Goal: Transaction & Acquisition: Purchase product/service

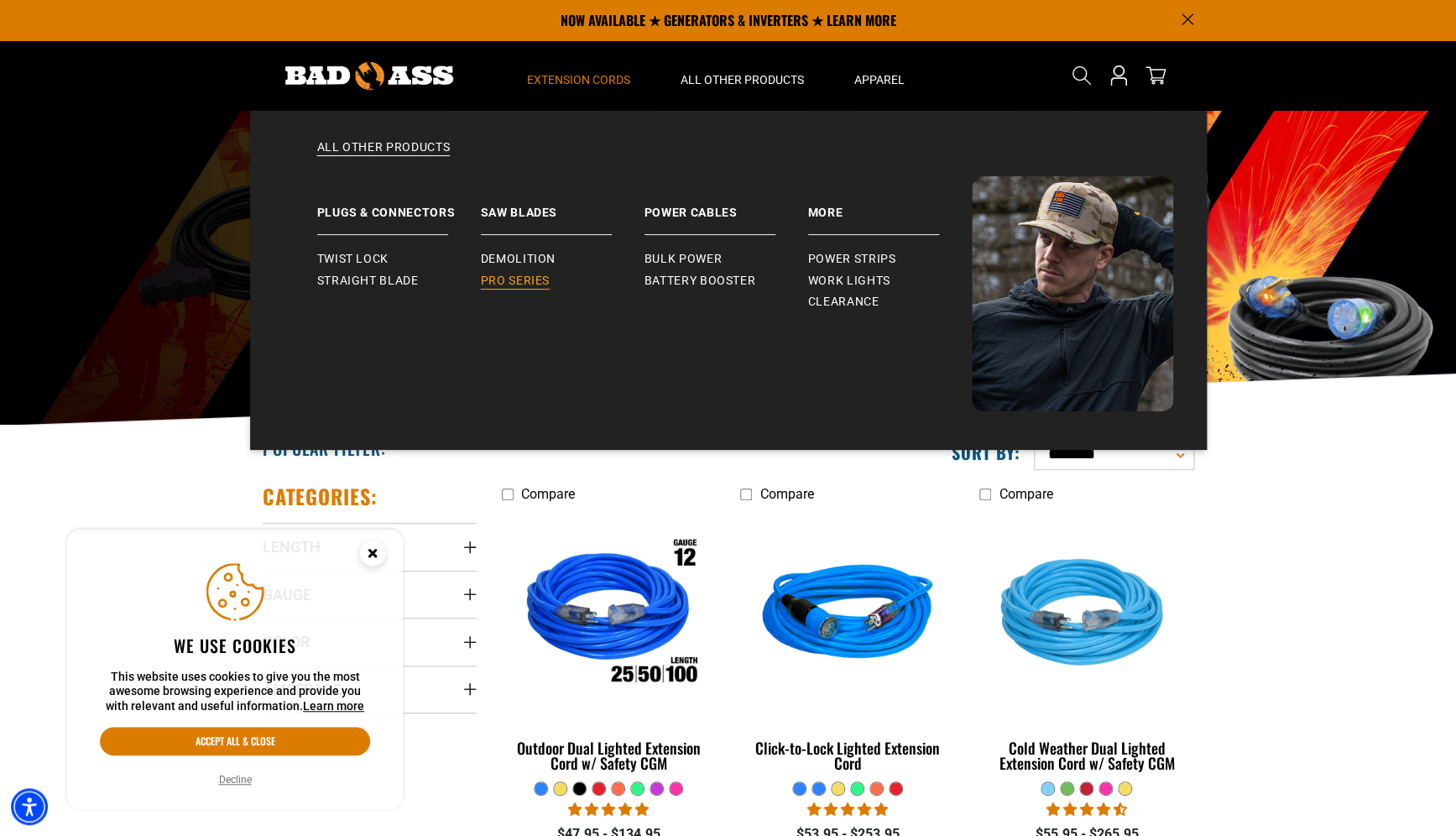
click at [521, 279] on span "Pro Series" at bounding box center [514, 280] width 69 height 15
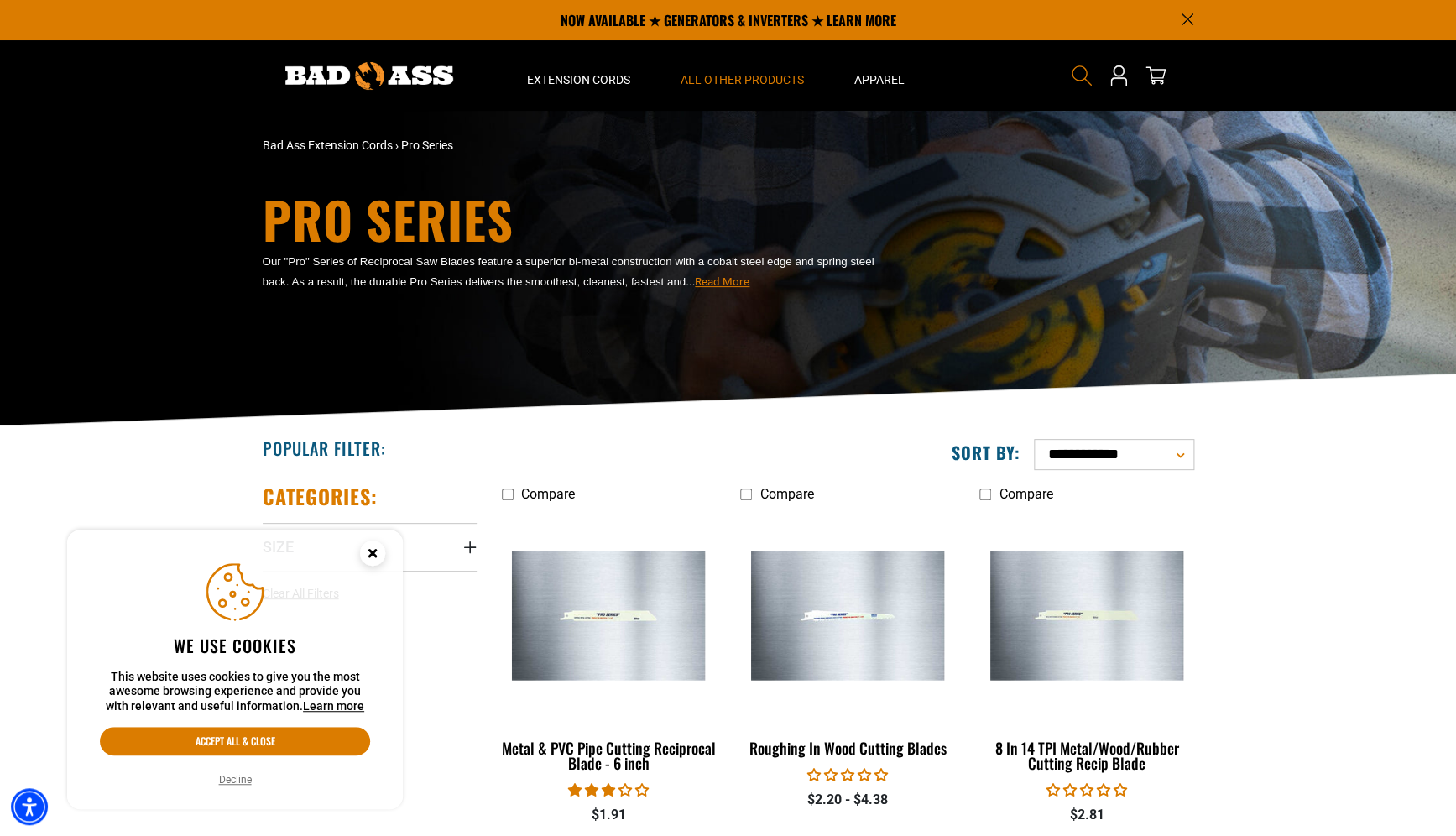
click at [1072, 76] on icon "Search" at bounding box center [1081, 75] width 22 height 22
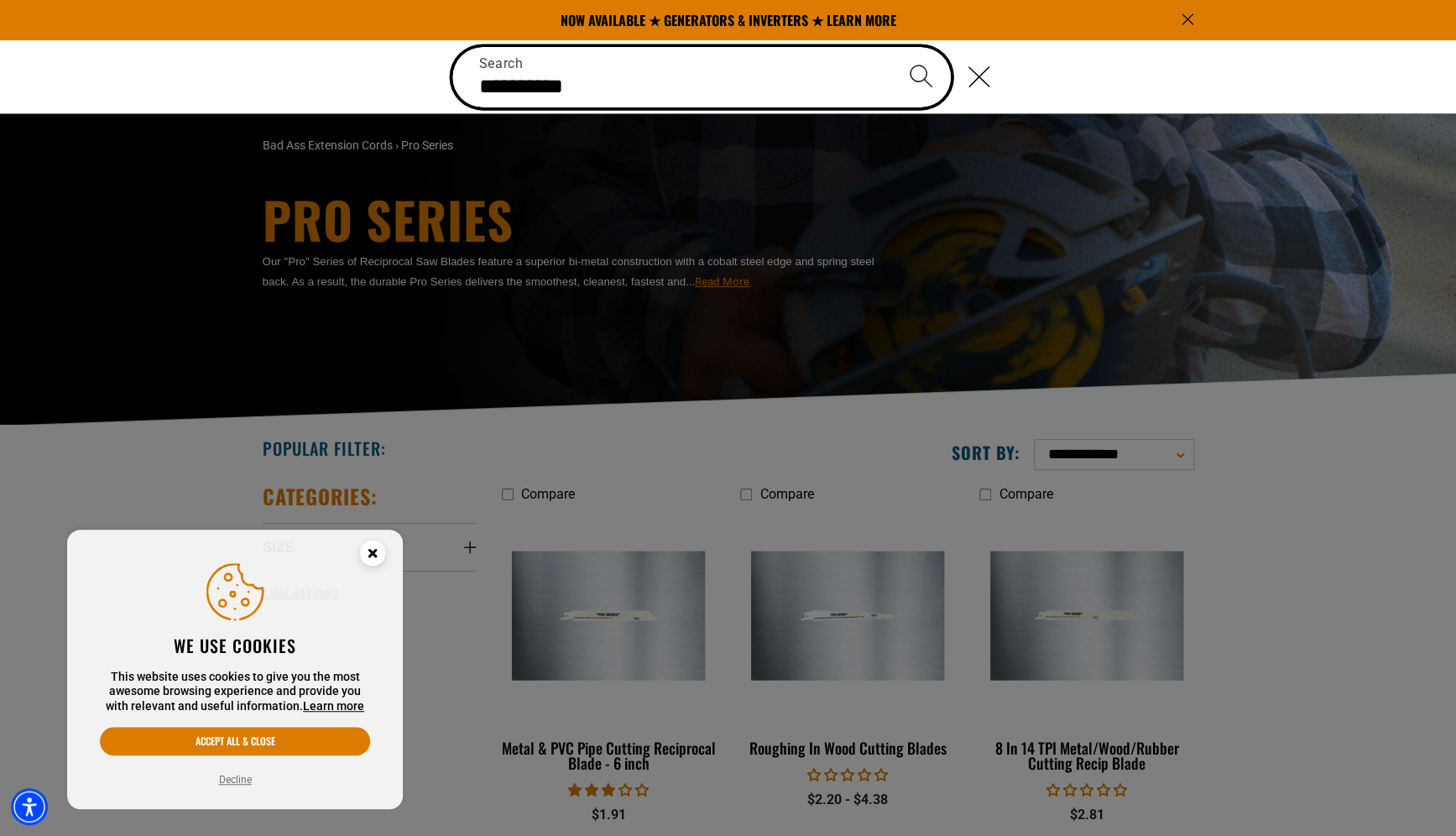
type input "**********"
click at [891, 47] on button "Search" at bounding box center [921, 76] width 59 height 59
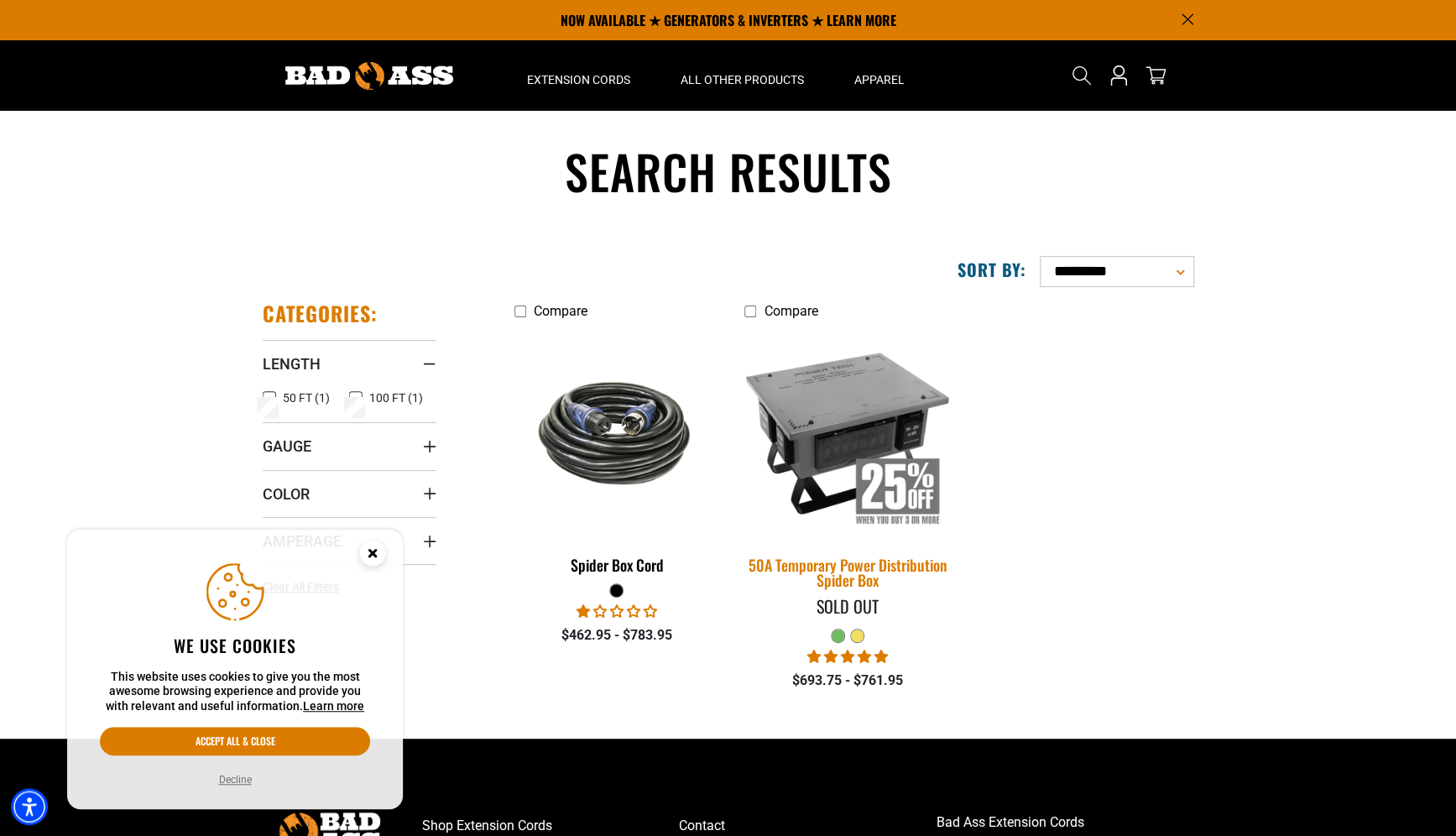
click at [818, 433] on img at bounding box center [847, 432] width 235 height 215
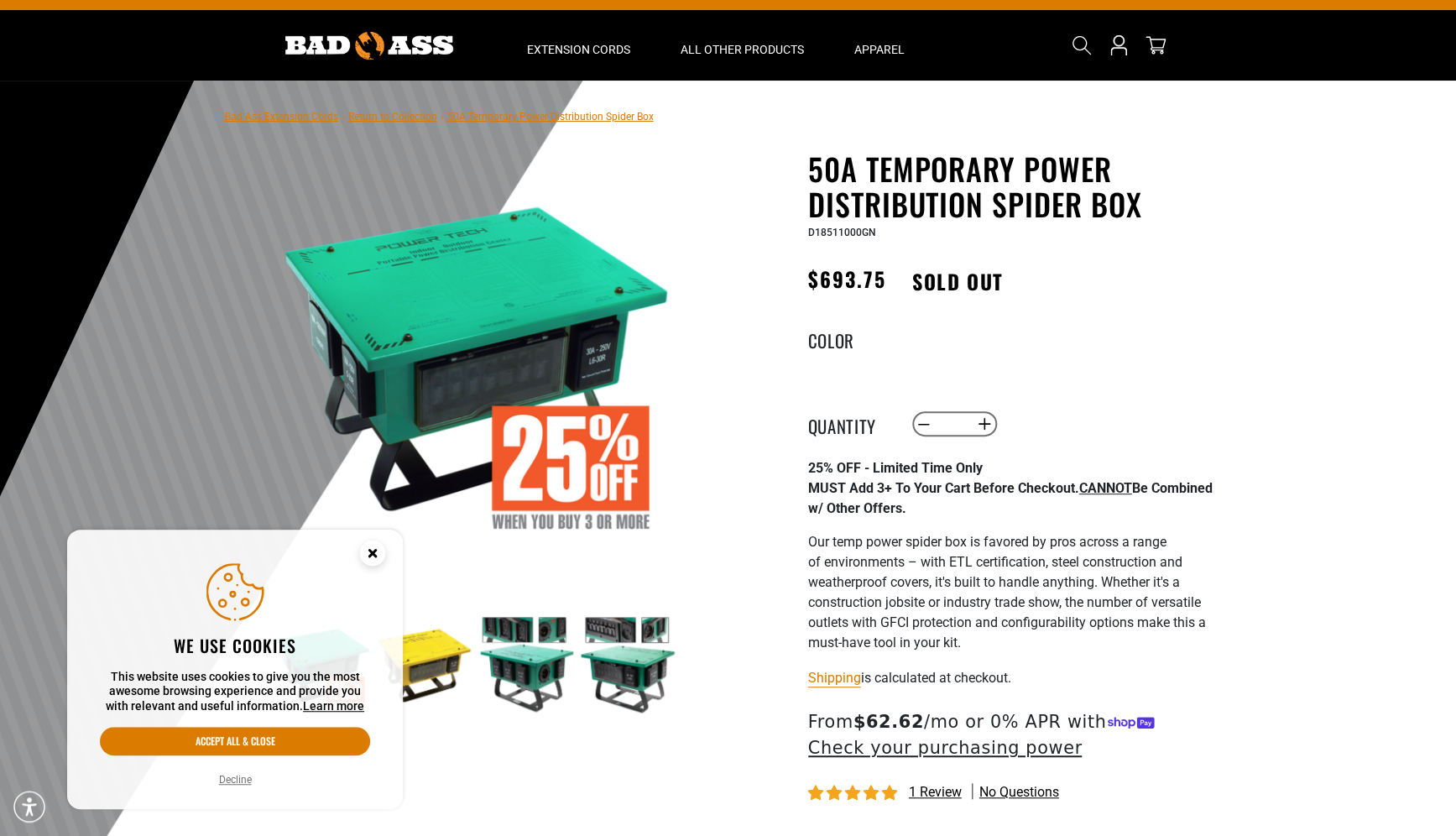
scroll to position [80, 0]
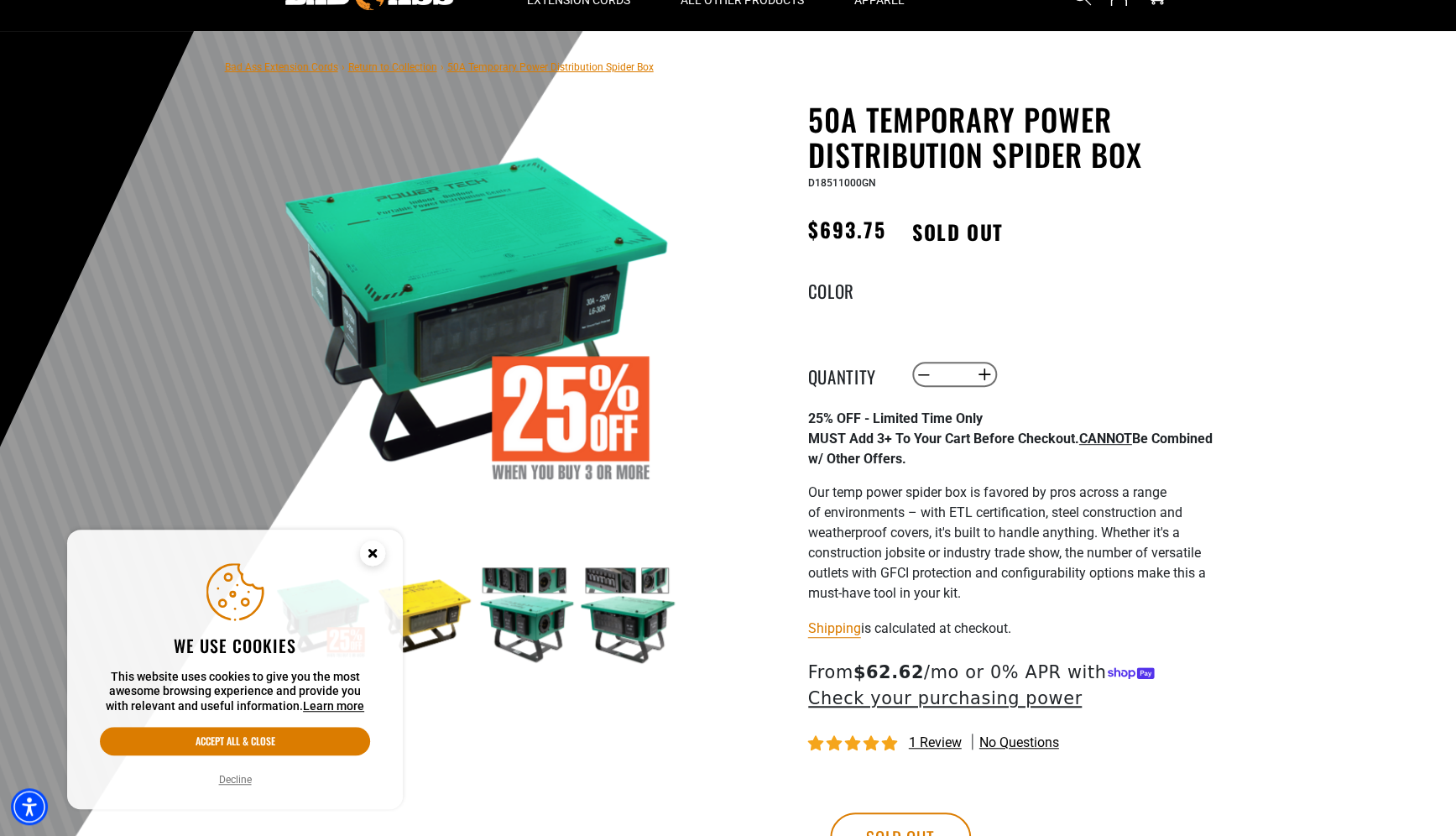
click at [499, 662] on img at bounding box center [526, 615] width 97 height 97
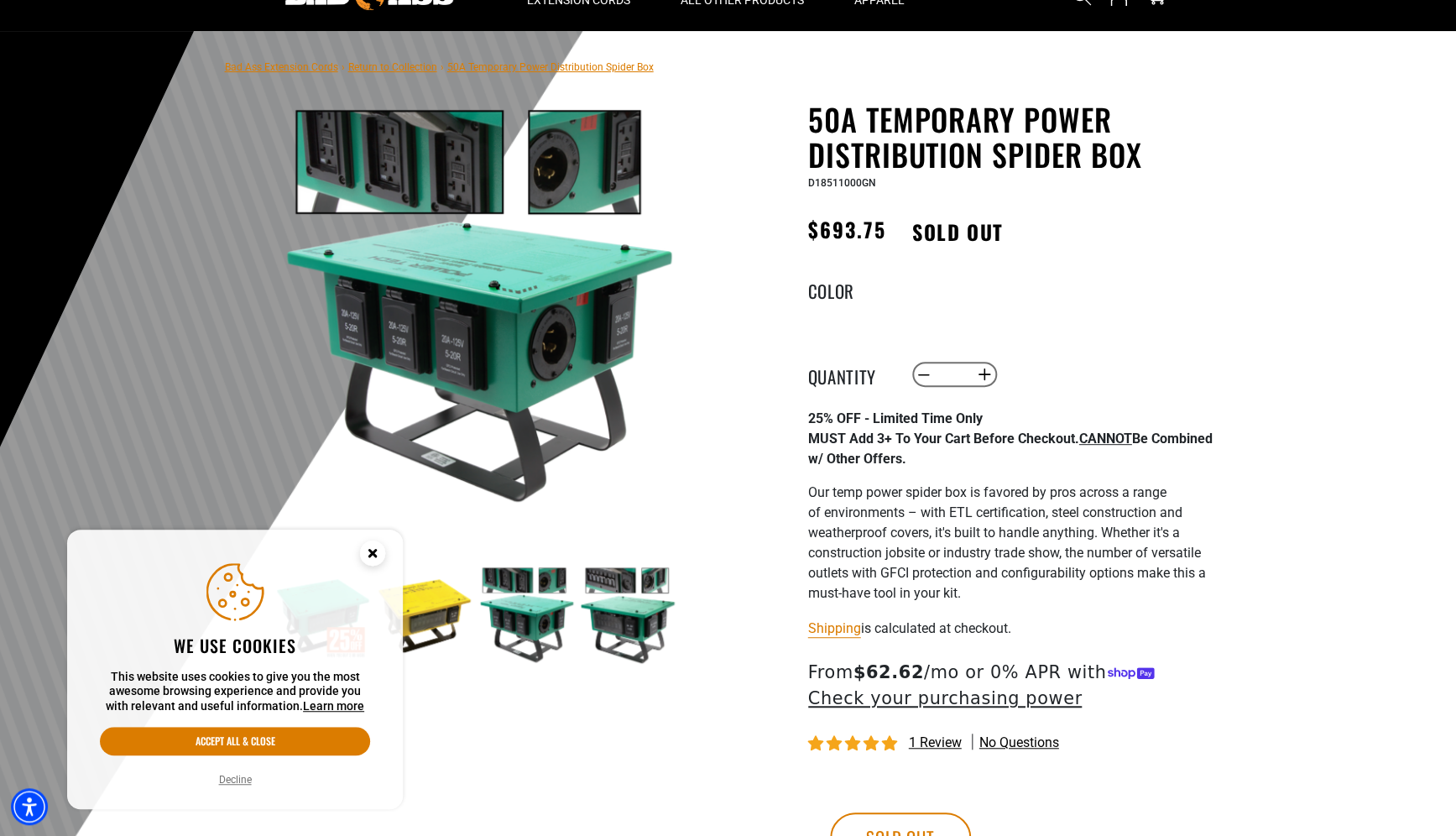
click at [658, 625] on img at bounding box center [628, 615] width 97 height 97
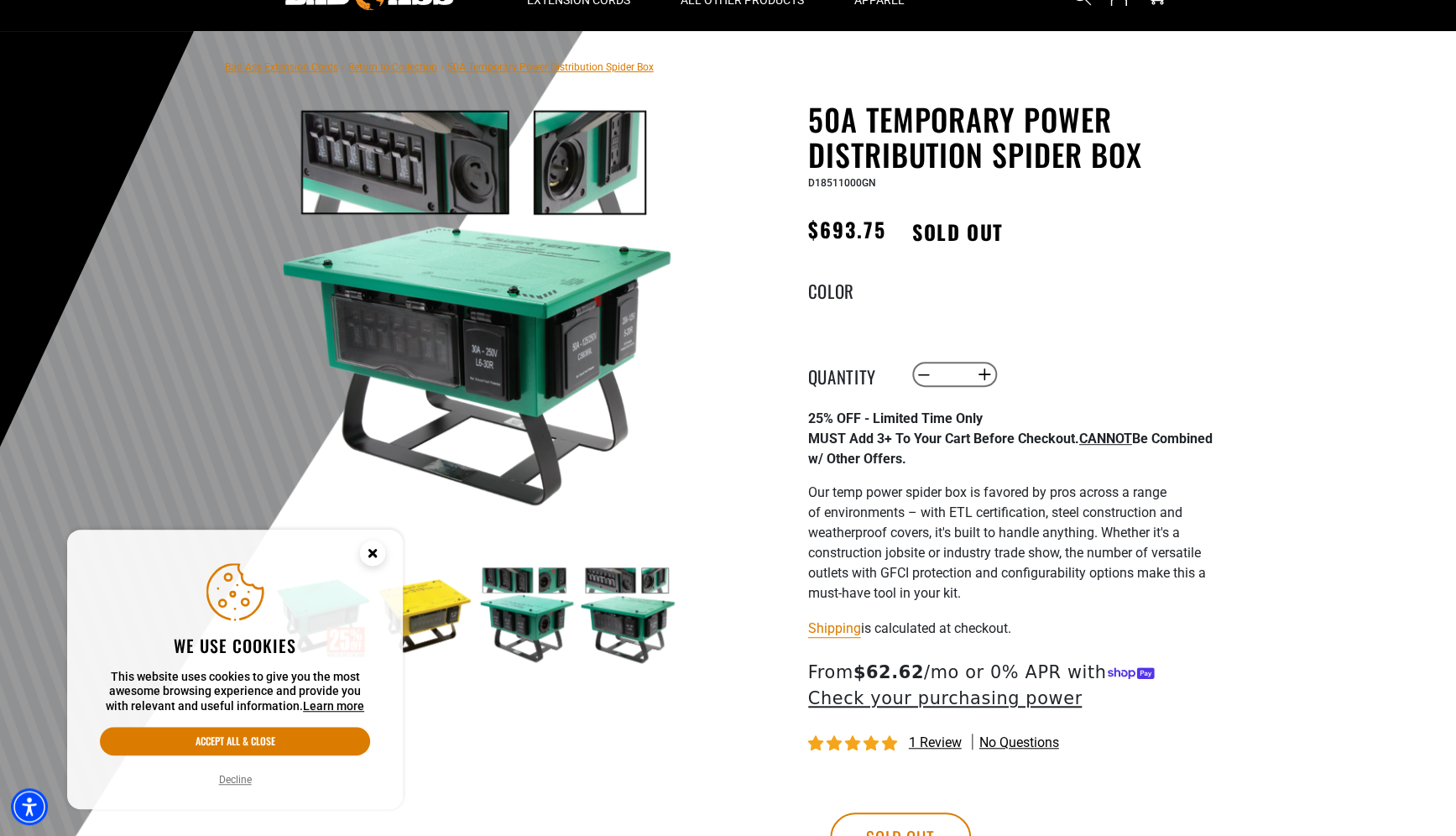
click at [568, 627] on img at bounding box center [526, 615] width 97 height 97
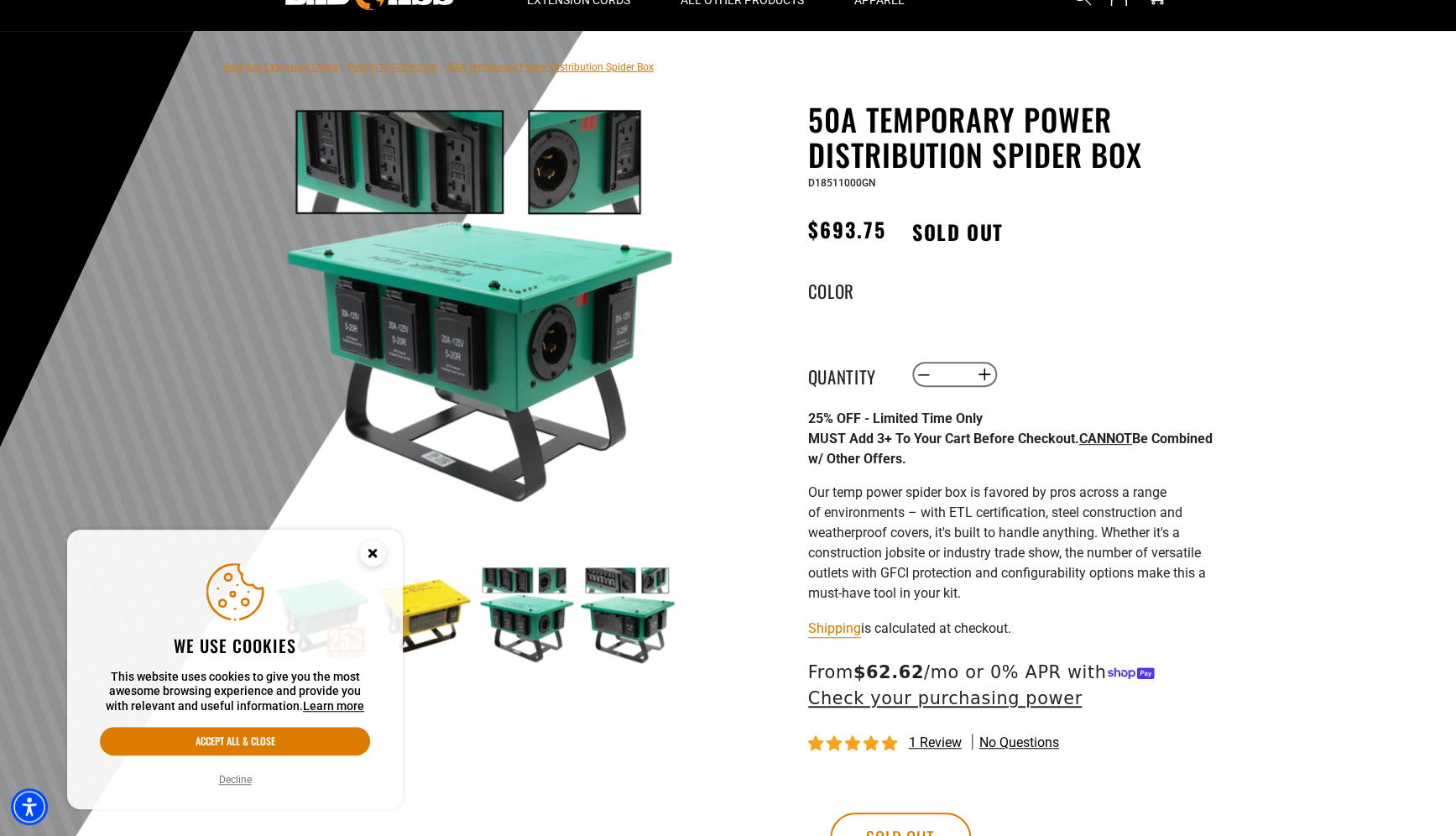
click at [460, 620] on img at bounding box center [425, 615] width 97 height 97
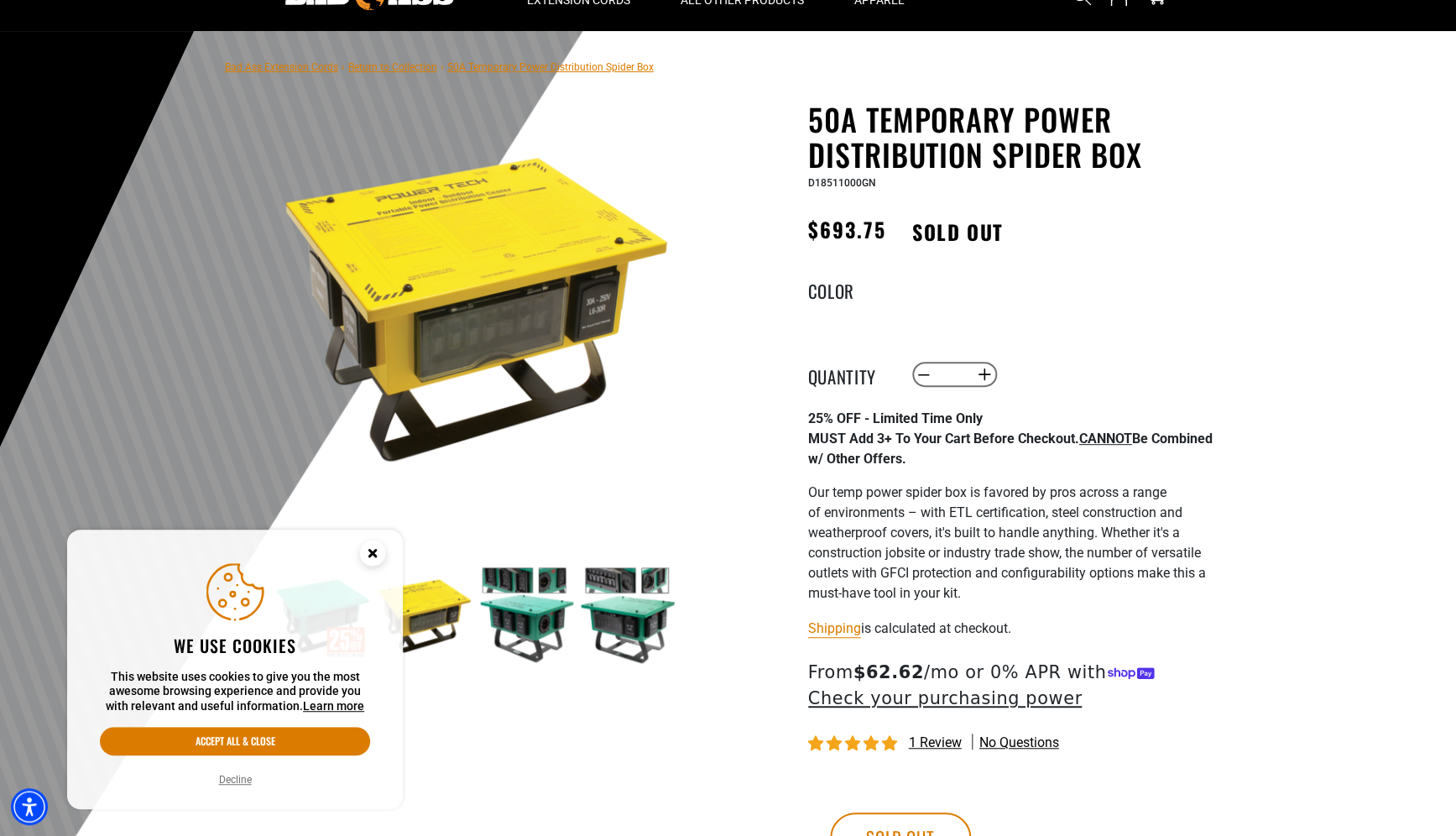
click at [374, 558] on circle "Close this option" at bounding box center [372, 552] width 25 height 25
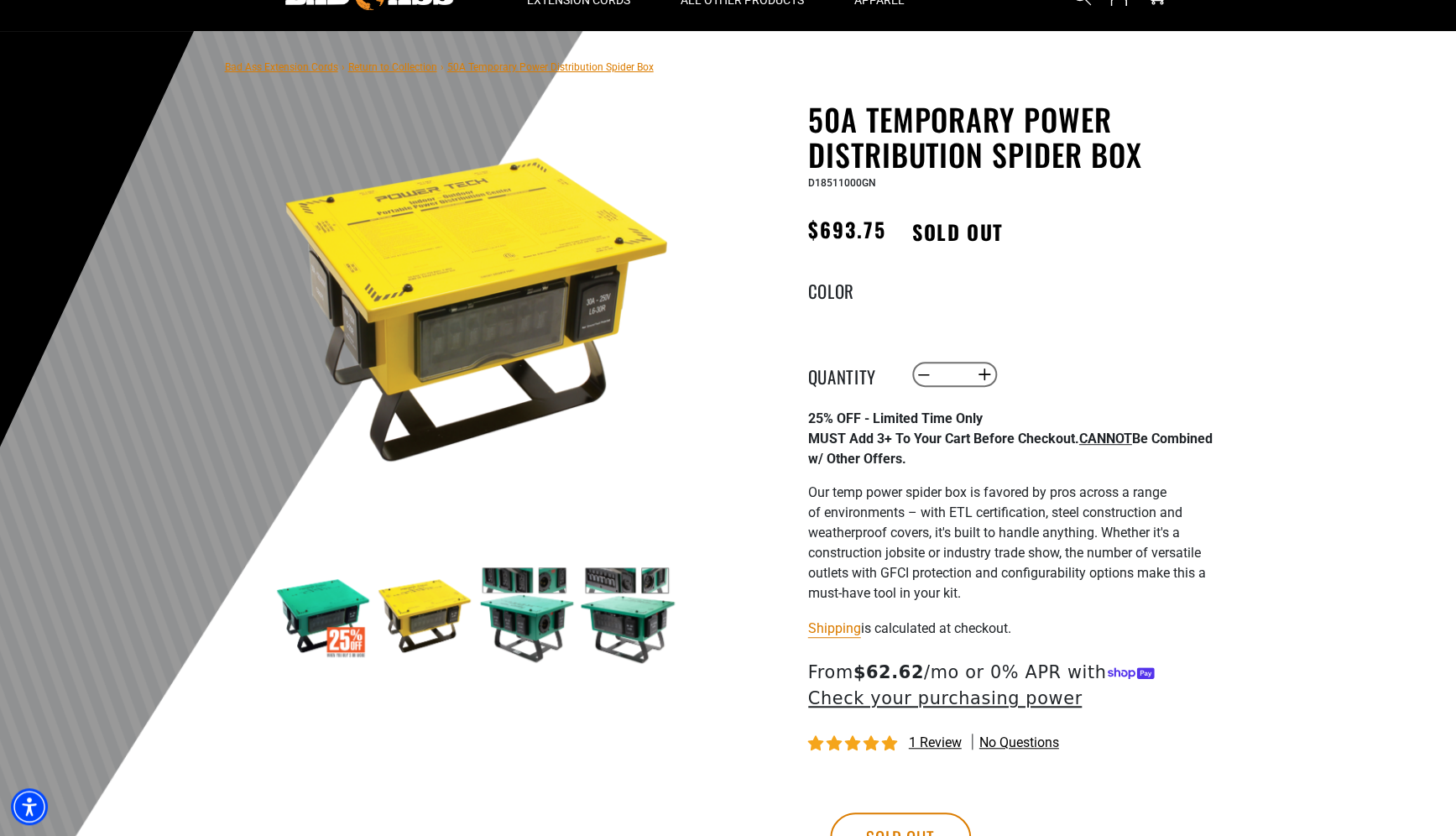
click at [439, 630] on img at bounding box center [425, 615] width 97 height 97
click at [527, 614] on img at bounding box center [526, 615] width 97 height 97
